Goal: Task Accomplishment & Management: Use online tool/utility

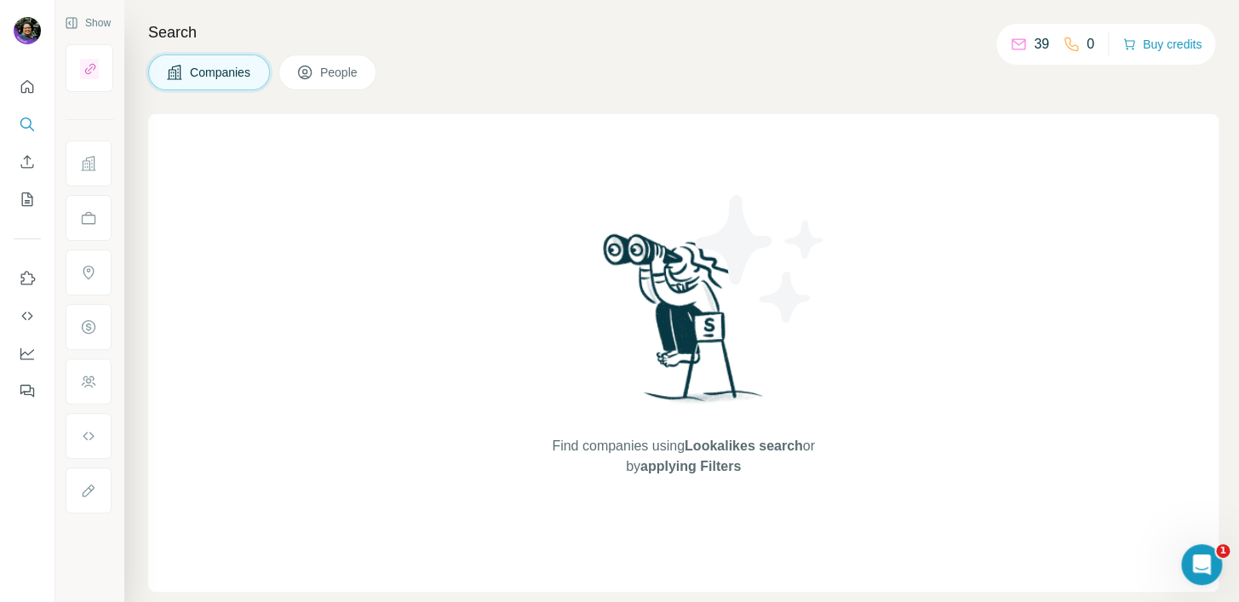
click at [335, 81] on button "People" at bounding box center [328, 73] width 99 height 36
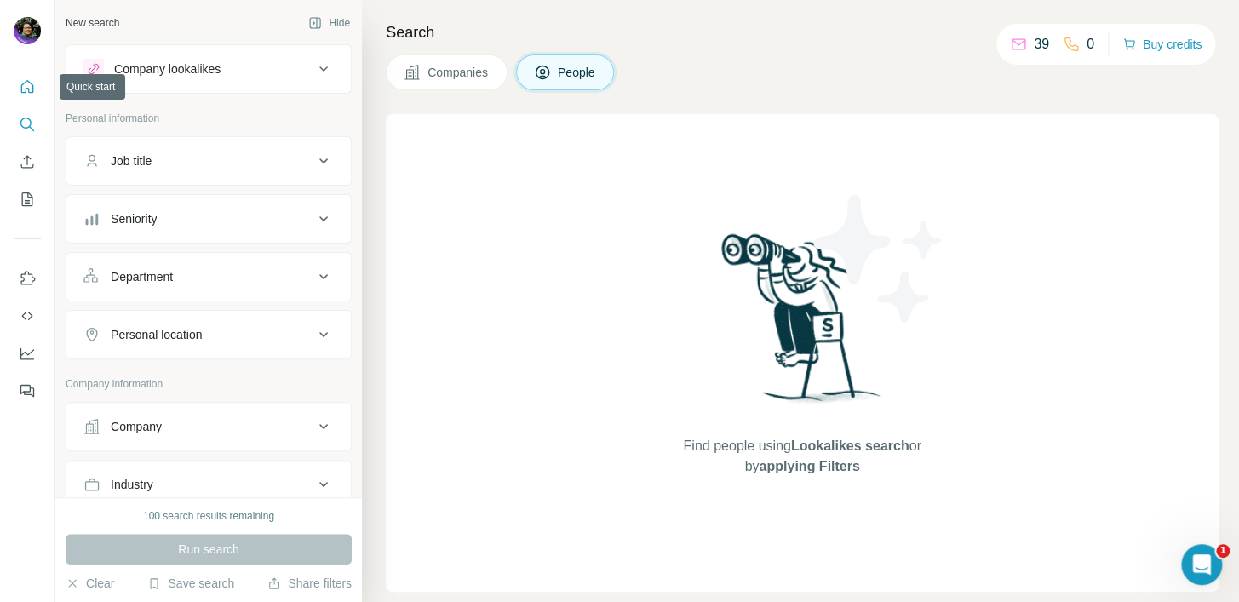
click at [14, 83] on button "Quick start" at bounding box center [27, 87] width 27 height 31
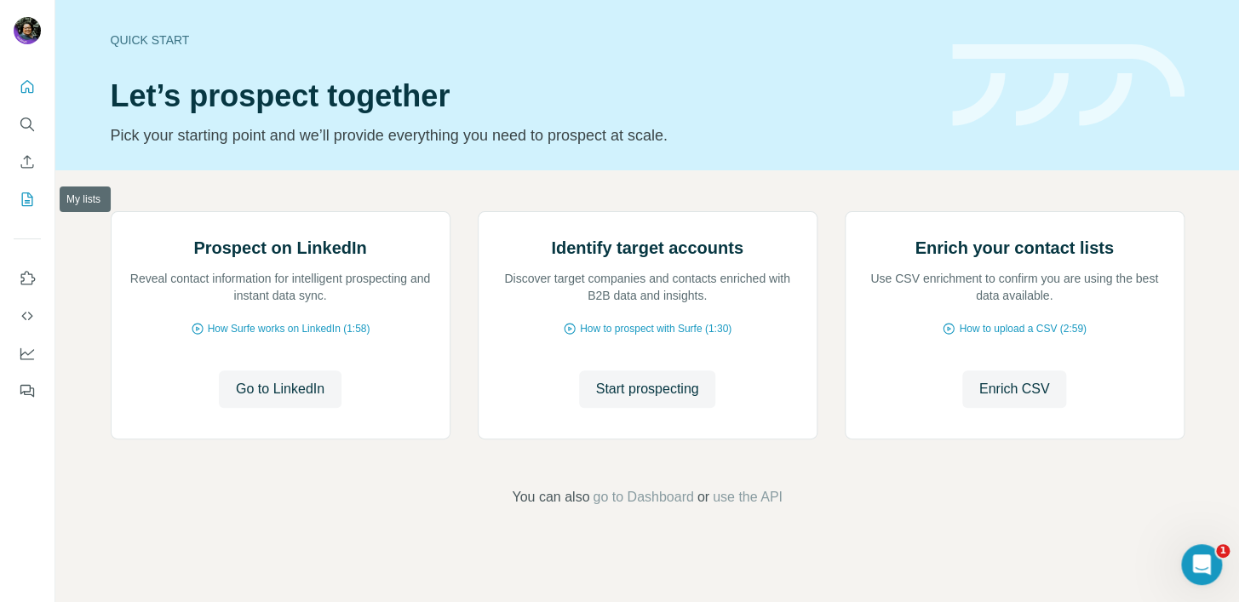
click at [29, 197] on icon "My lists" at bounding box center [29, 198] width 9 height 11
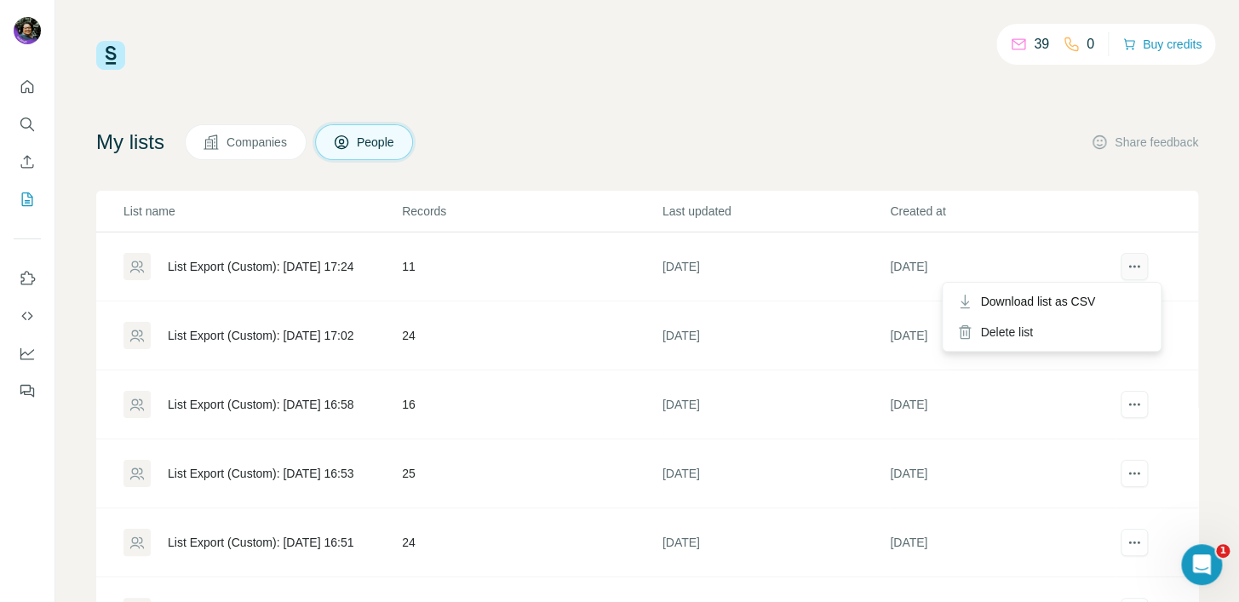
click at [1126, 262] on icon "actions" at bounding box center [1134, 266] width 17 height 17
click at [323, 264] on div "List Export (Custom): [DATE] 17:24" at bounding box center [261, 266] width 186 height 17
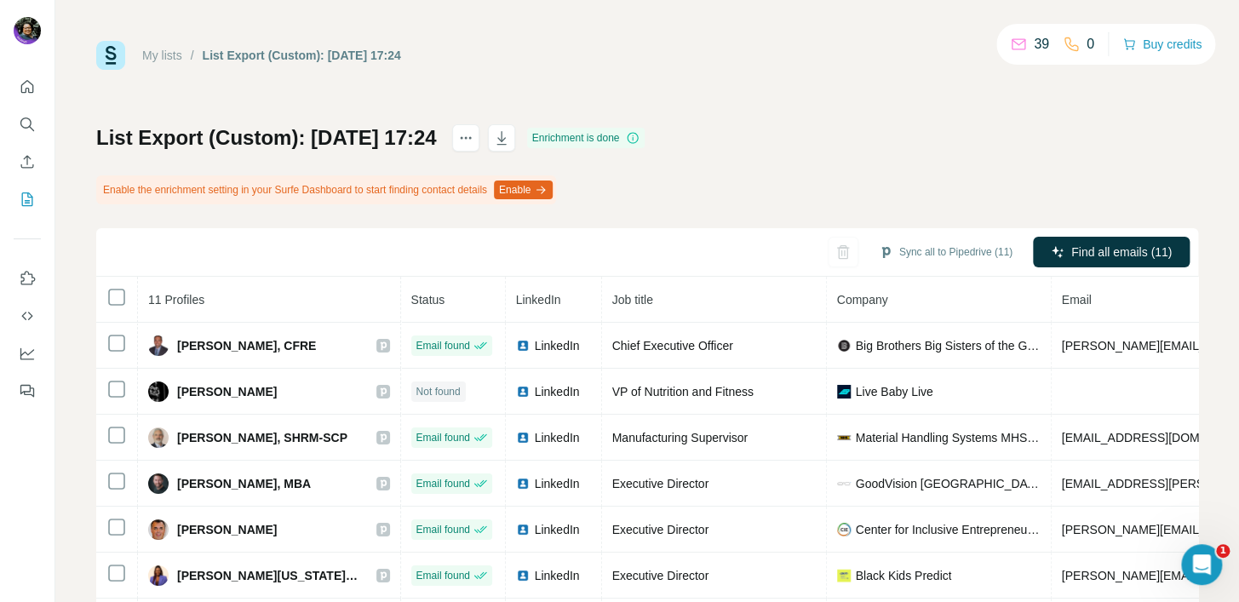
click at [553, 190] on button "Enable" at bounding box center [523, 190] width 59 height 19
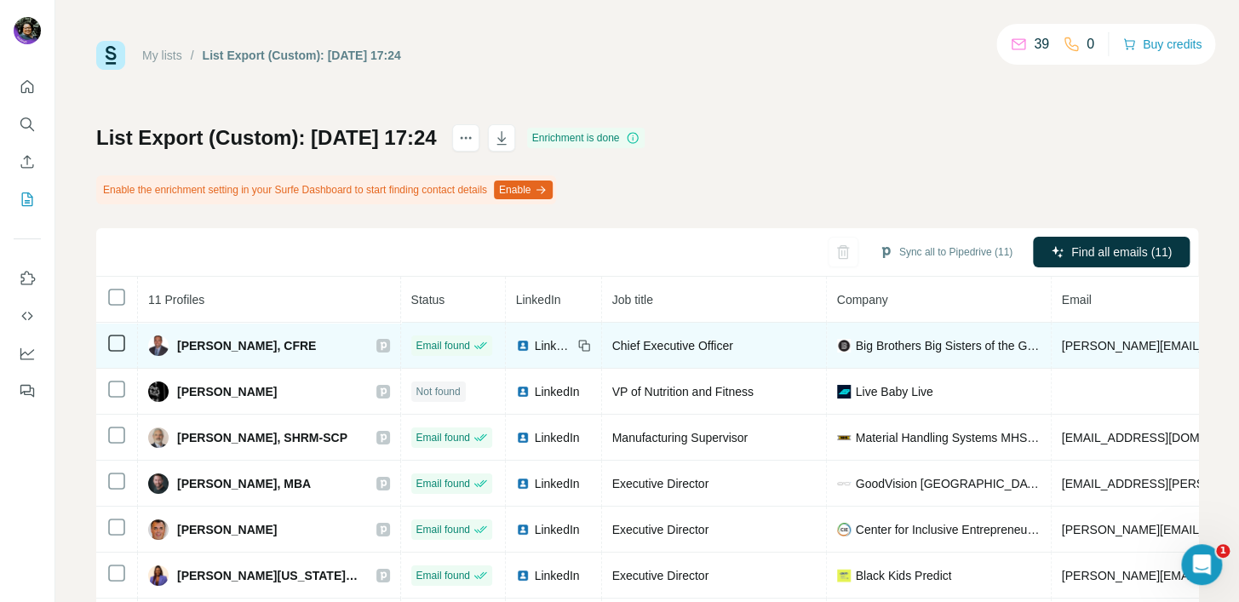
click at [535, 341] on span "LinkedIn" at bounding box center [553, 345] width 37 height 17
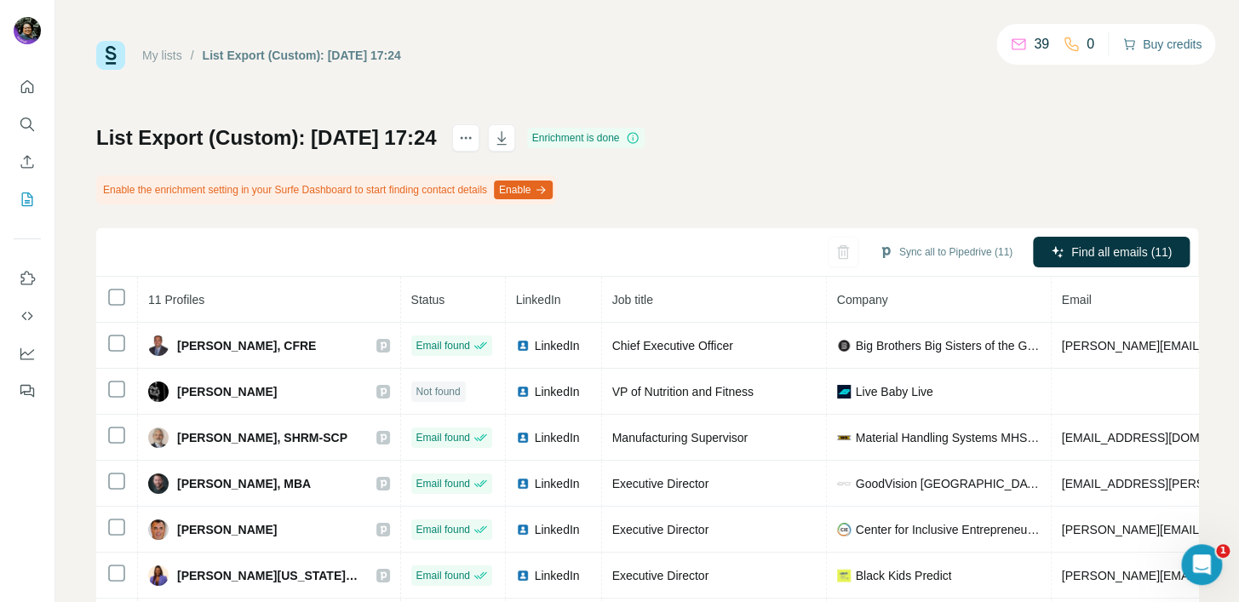
click at [1157, 44] on button "Buy credits" at bounding box center [1162, 44] width 79 height 24
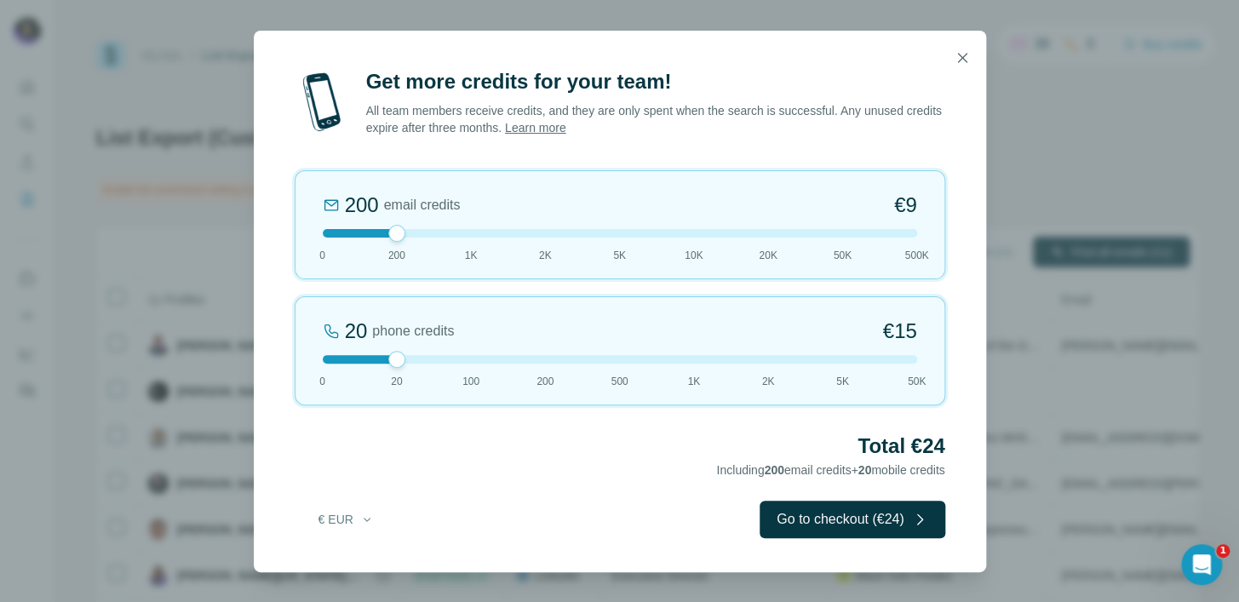
drag, startPoint x: 395, startPoint y: 355, endPoint x: 424, endPoint y: 356, distance: 29.0
click at [424, 356] on div at bounding box center [620, 359] width 595 height 9
click at [364, 329] on div "20" at bounding box center [356, 331] width 23 height 27
click at [435, 359] on div at bounding box center [620, 359] width 595 height 9
drag, startPoint x: 396, startPoint y: 238, endPoint x: 264, endPoint y: 242, distance: 132.1
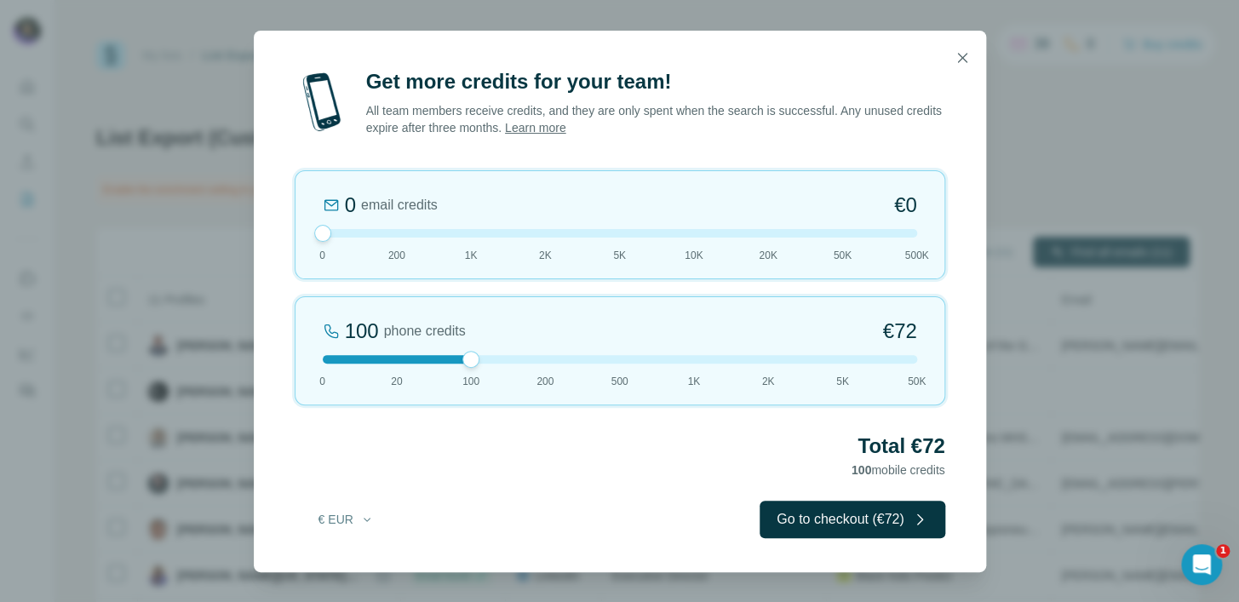
click at [264, 242] on div "Get more credits for your team! All team members receive credits, and they are …" at bounding box center [620, 320] width 733 height 504
click at [604, 206] on div "0 email credits €0" at bounding box center [620, 205] width 595 height 27
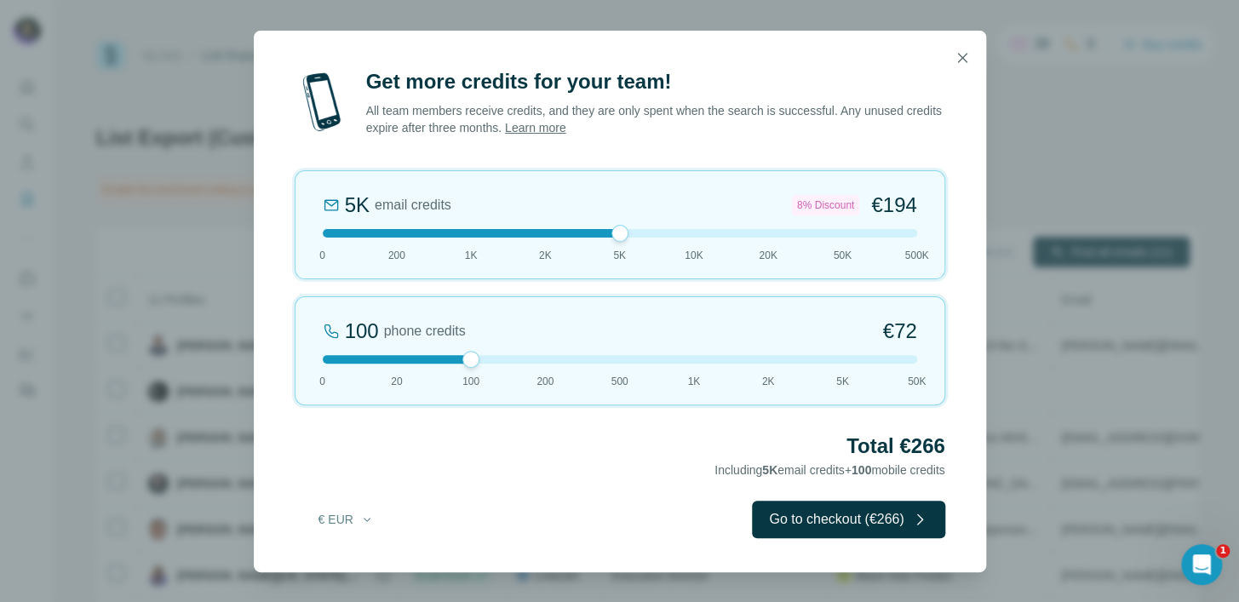
click at [397, 255] on span "200" at bounding box center [396, 255] width 17 height 15
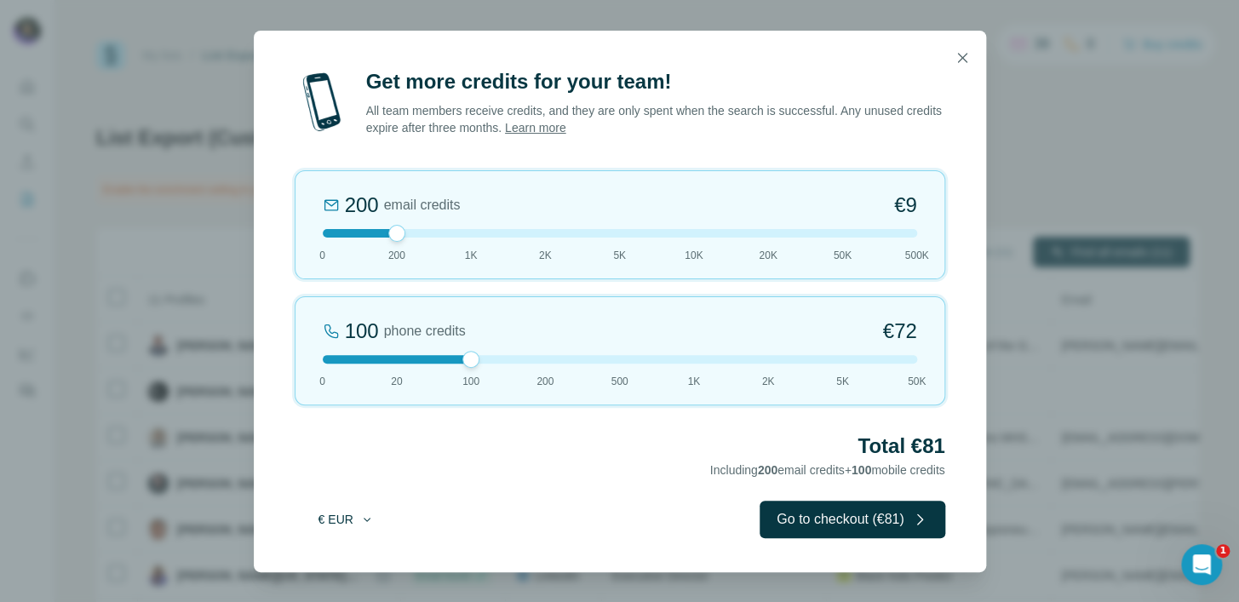
click at [364, 520] on icon "button" at bounding box center [367, 520] width 14 height 14
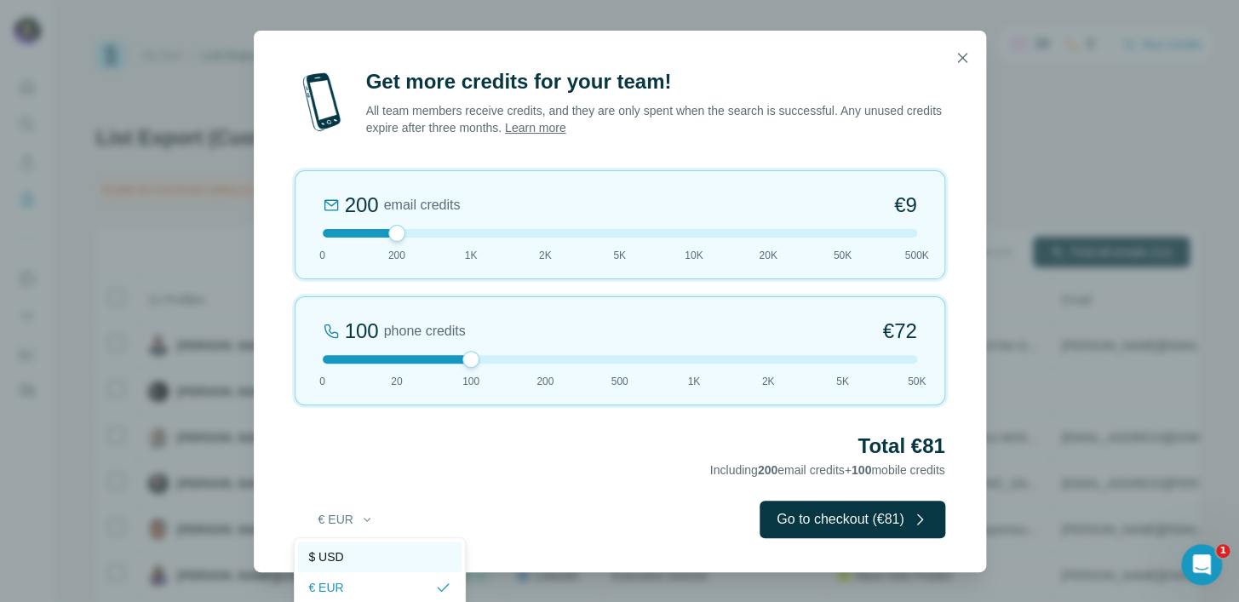
click at [358, 549] on div "$ USD" at bounding box center [379, 557] width 143 height 17
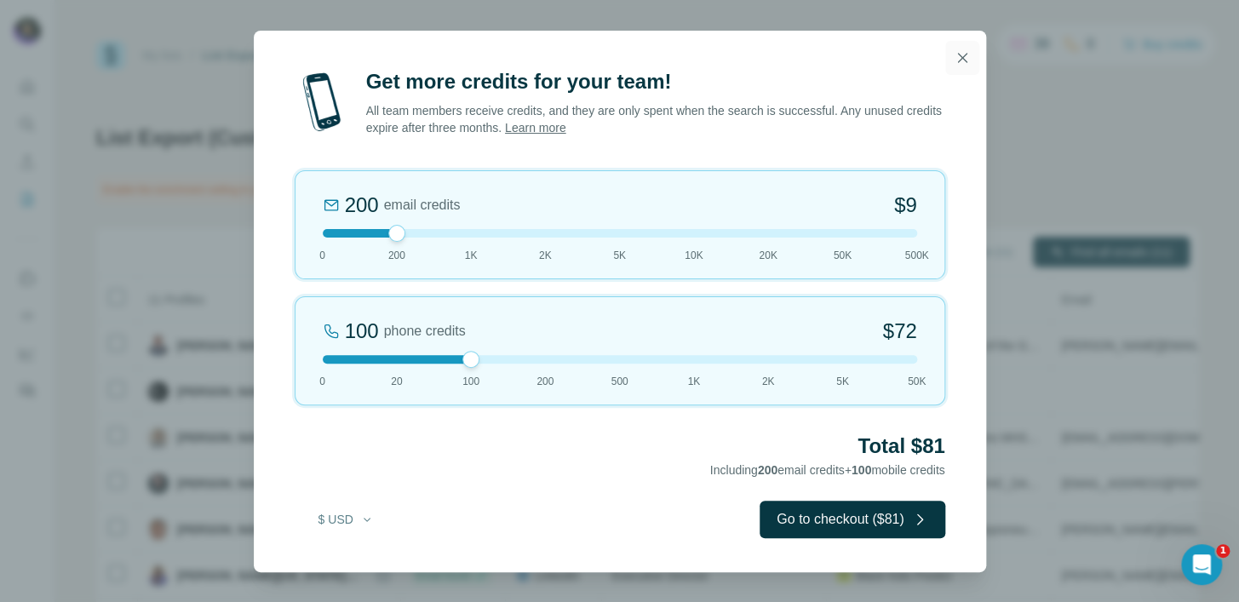
click at [963, 60] on icon "button" at bounding box center [962, 57] width 17 height 17
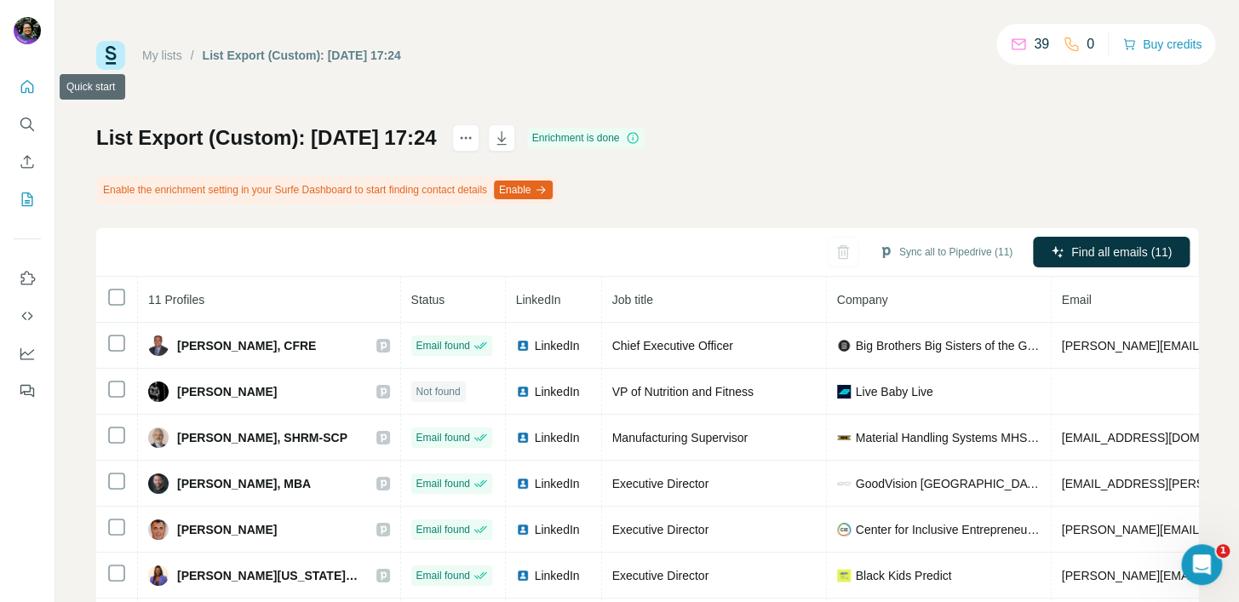
click at [22, 87] on icon "Quick start" at bounding box center [27, 86] width 17 height 17
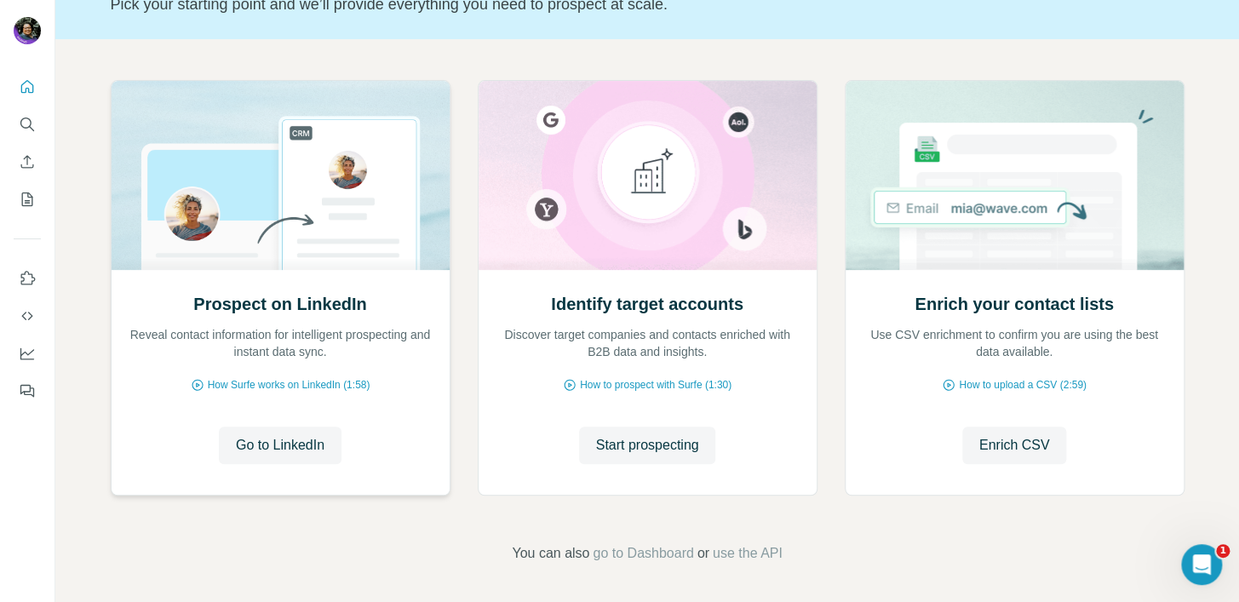
scroll to position [133, 0]
click at [1014, 439] on span "Enrich CSV" at bounding box center [1015, 444] width 71 height 20
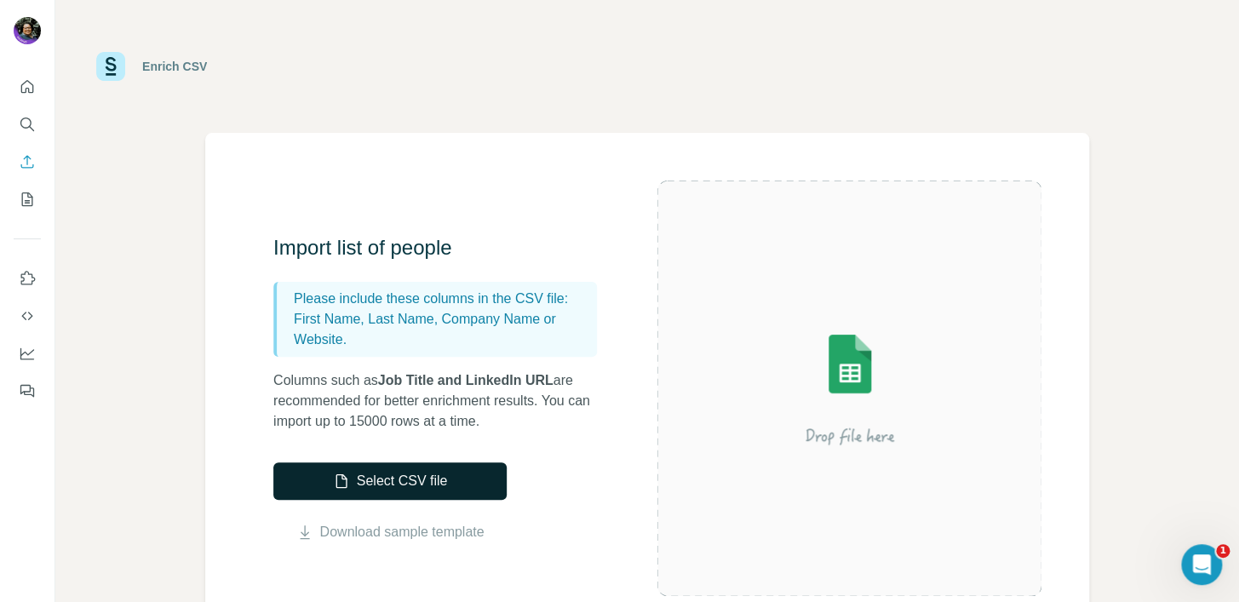
click at [440, 477] on button "Select CSV file" at bounding box center [389, 481] width 233 height 37
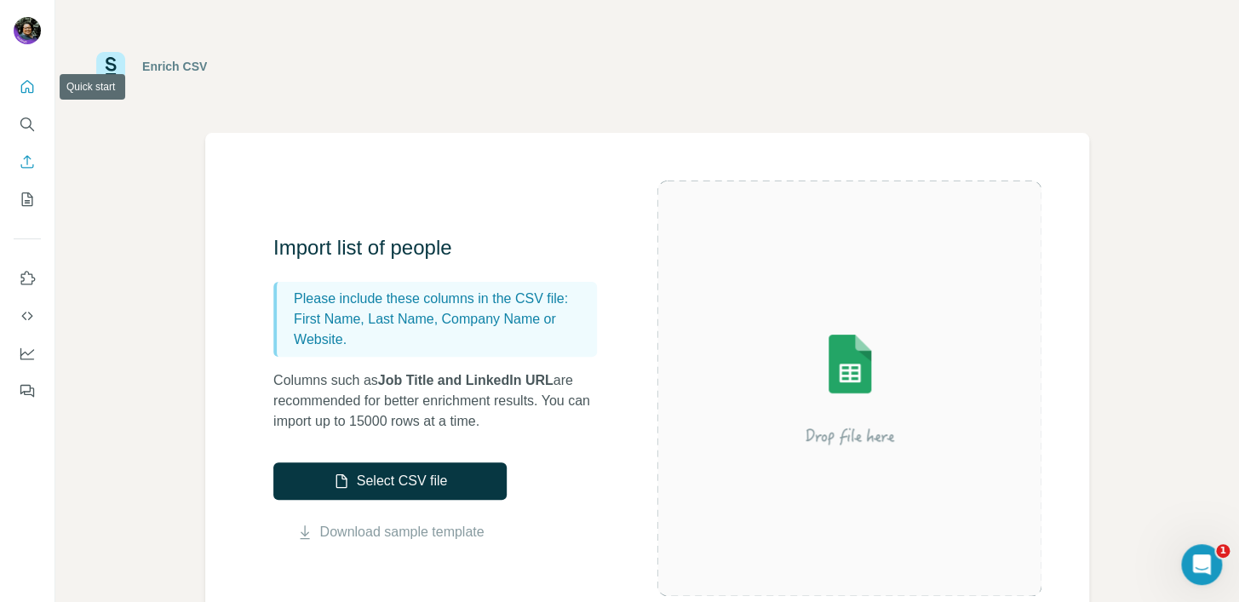
click at [26, 86] on icon "Quick start" at bounding box center [27, 86] width 17 height 17
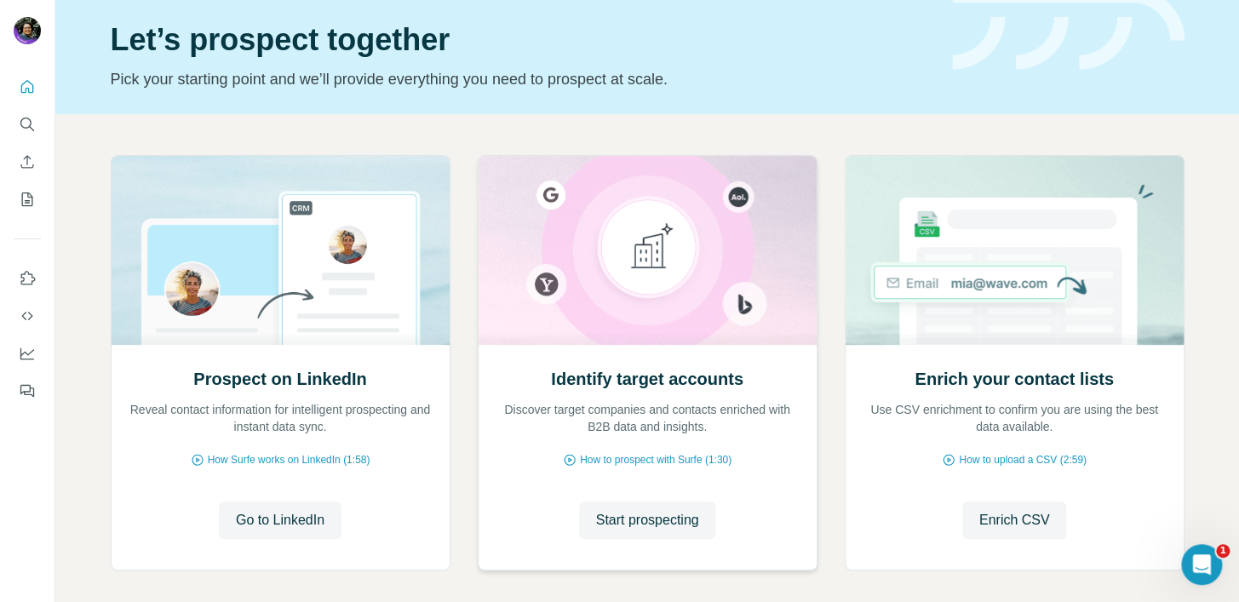
scroll to position [124, 0]
